Goal: Navigation & Orientation: Find specific page/section

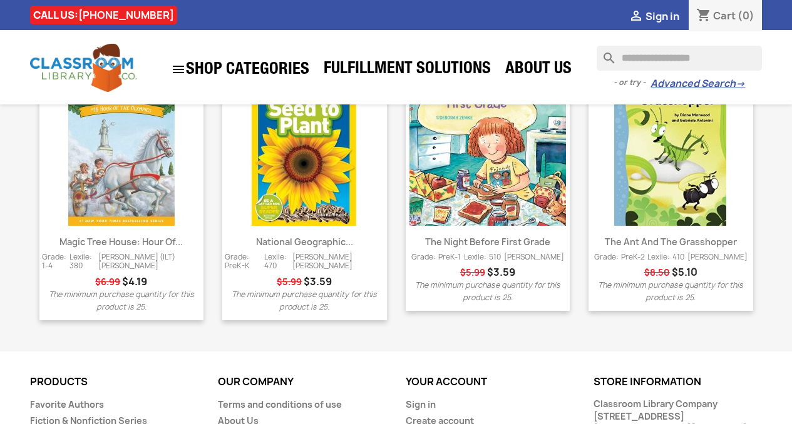
scroll to position [1750, 0]
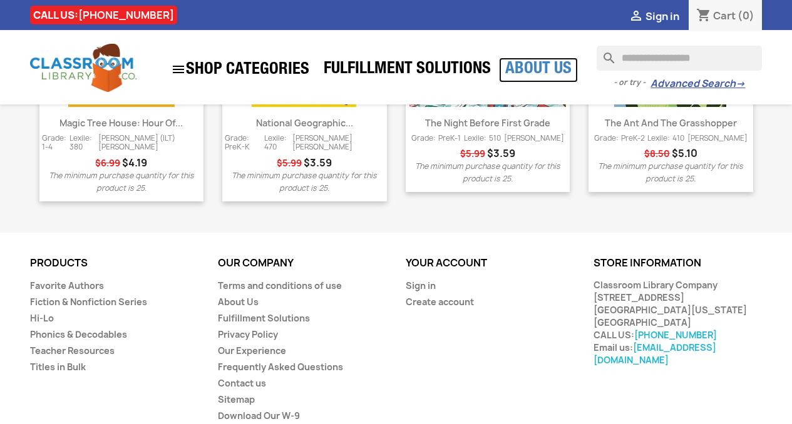
click at [538, 71] on link "About Us" at bounding box center [538, 70] width 79 height 25
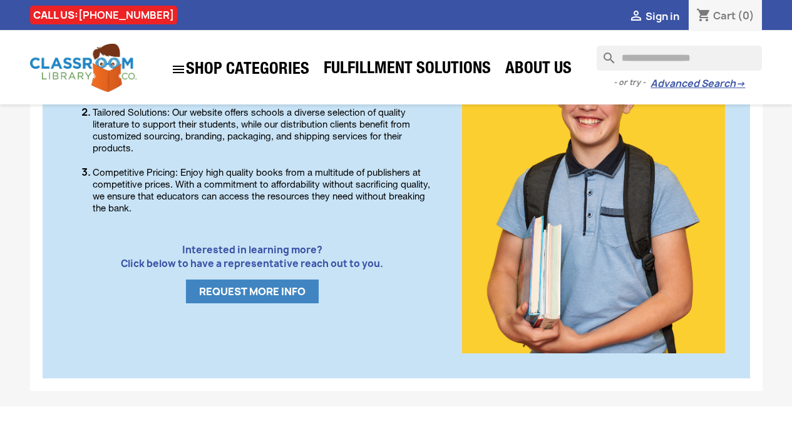
scroll to position [694, 0]
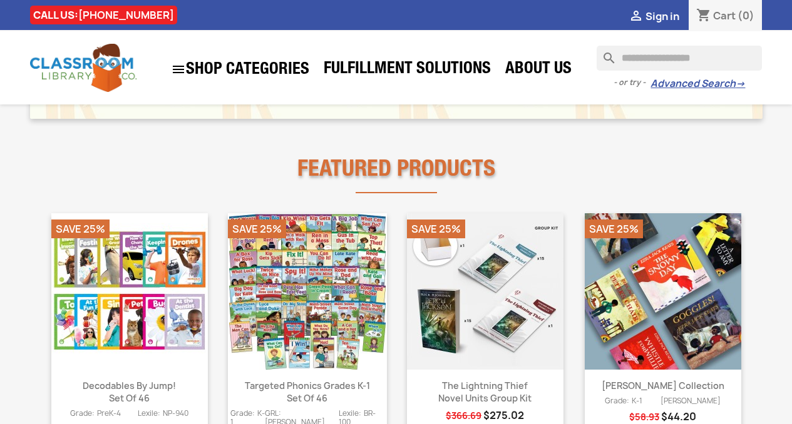
scroll to position [570, 0]
